Goal: Information Seeking & Learning: Learn about a topic

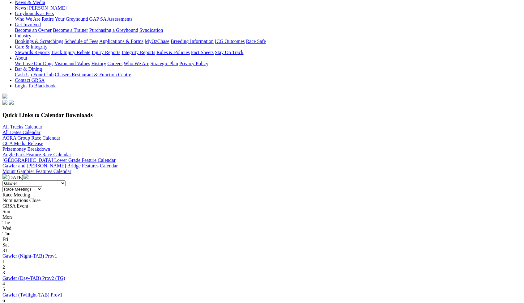
scroll to position [96, 0]
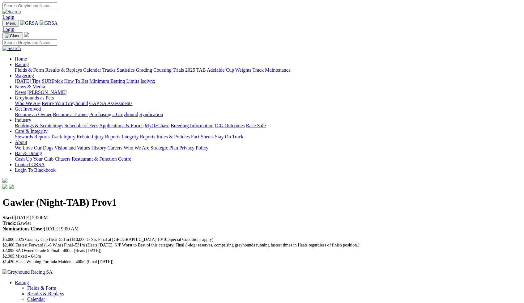
click at [44, 67] on link "Fields & Form" at bounding box center [29, 69] width 29 height 5
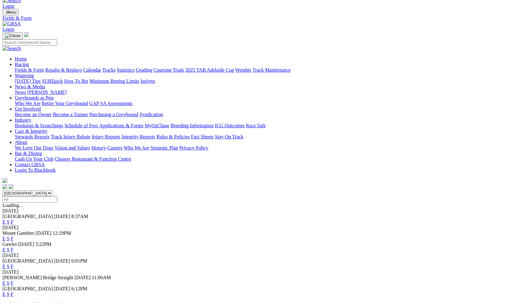
scroll to position [14, 0]
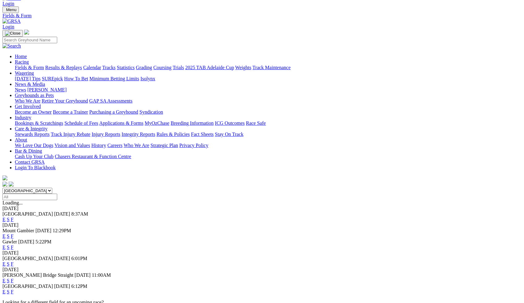
click at [6, 245] on link "E" at bounding box center [3, 247] width 3 height 5
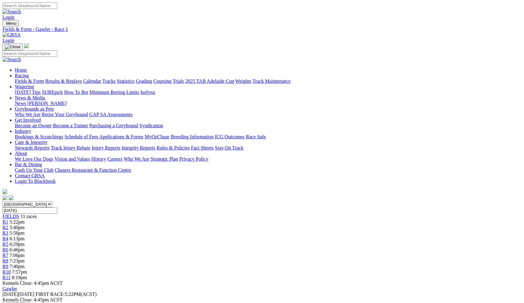
click at [150, 225] on div "R2 5:40pm" at bounding box center [261, 228] width 519 height 6
click at [25, 231] on span "5:56pm" at bounding box center [17, 233] width 15 height 5
click at [8, 236] on span "R4" at bounding box center [5, 238] width 6 height 5
